Goal: Information Seeking & Learning: Learn about a topic

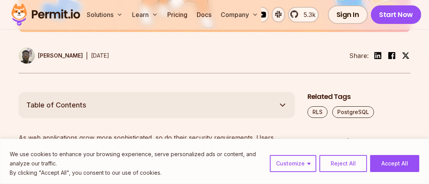
scroll to position [426, 0]
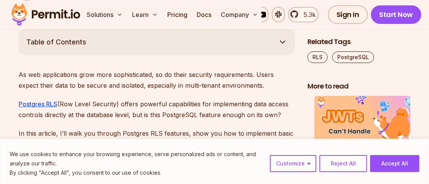
click at [386, 164] on button "Accept All" at bounding box center [394, 163] width 49 height 17
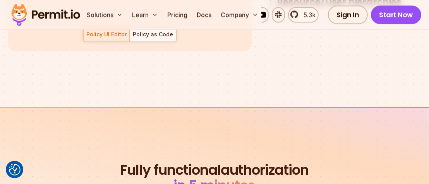
scroll to position [1201, 0]
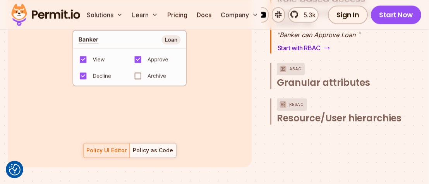
drag, startPoint x: 287, startPoint y: 124, endPoint x: 287, endPoint y: 127, distance: 3.9
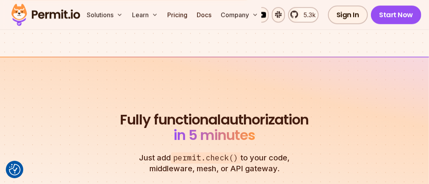
scroll to position [1278, 0]
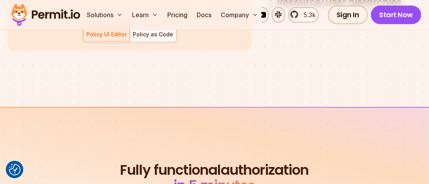
drag, startPoint x: 204, startPoint y: 105, endPoint x: 251, endPoint y: 109, distance: 47.0
drag, startPoint x: 252, startPoint y: 143, endPoint x: 277, endPoint y: 139, distance: 24.3
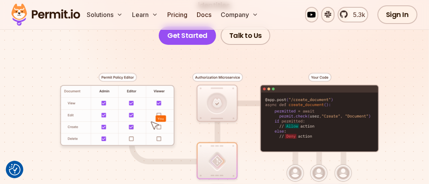
scroll to position [0, 0]
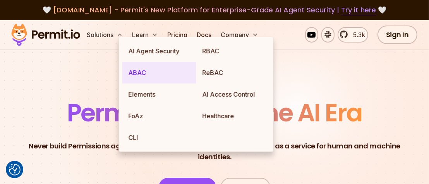
click at [142, 63] on link "ABAC" at bounding box center [159, 73] width 74 height 22
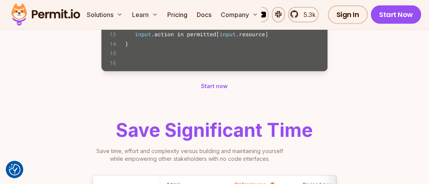
scroll to position [736, 0]
